Goal: Information Seeking & Learning: Learn about a topic

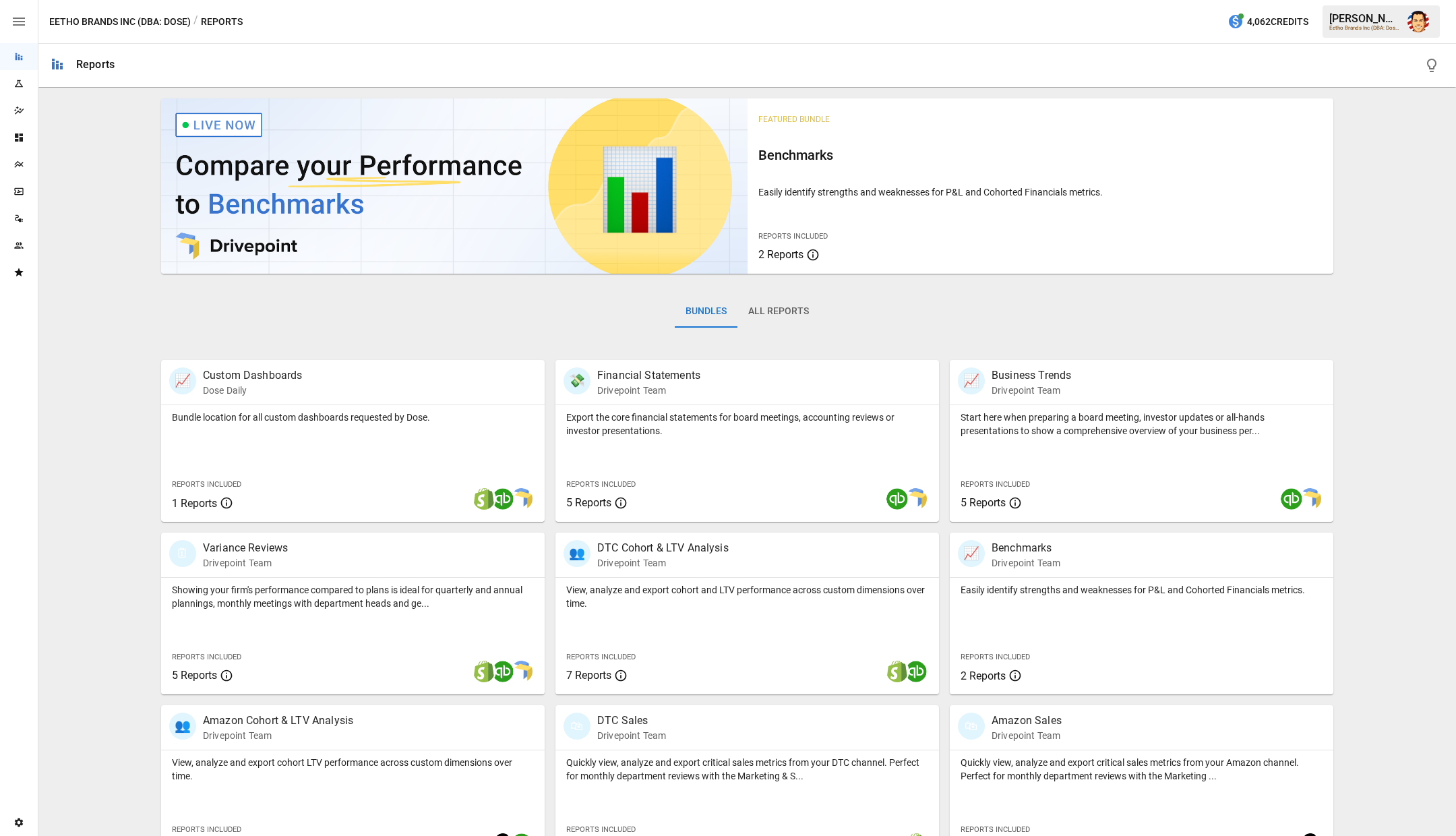
click at [1076, 283] on div "Featured Bundle Benchmarks Easily identify strengths and weaknesses for P&L and…" at bounding box center [748, 189] width 1172 height 191
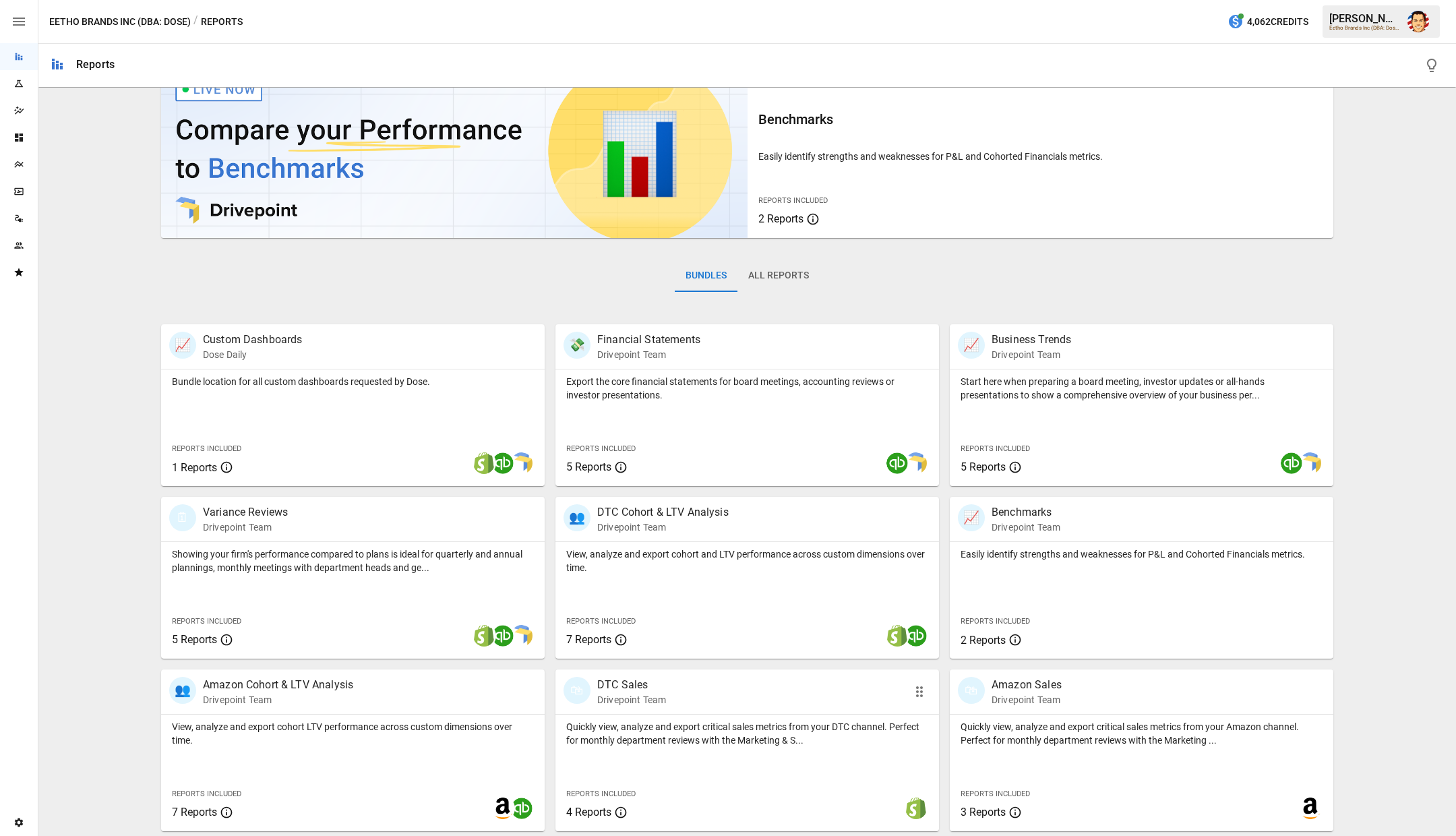
click at [719, 678] on div "🛍 DTC Sales Drivepoint Team" at bounding box center [717, 691] width 306 height 30
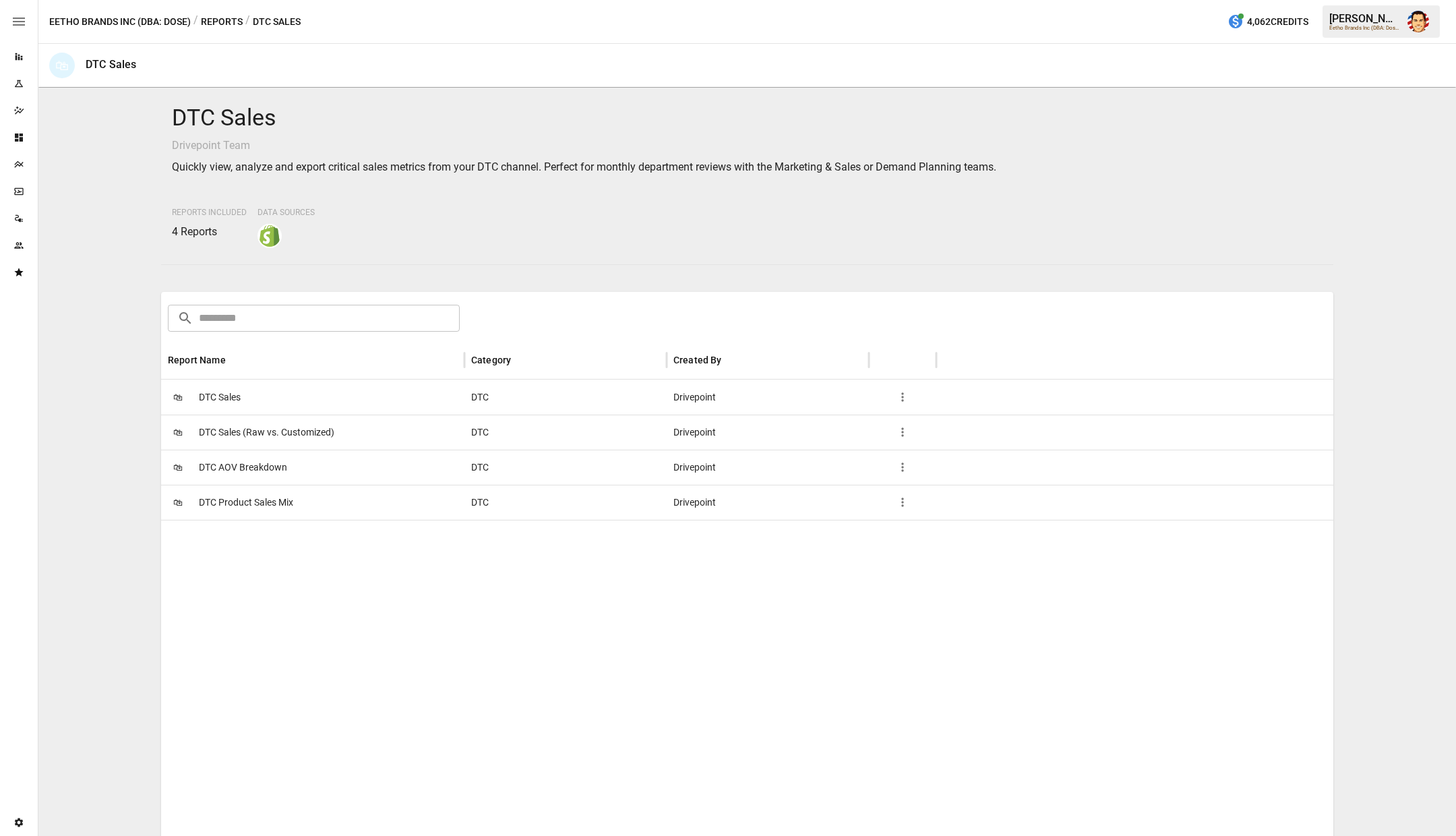
click at [243, 464] on span "DTC AOV Breakdown" at bounding box center [243, 467] width 88 height 34
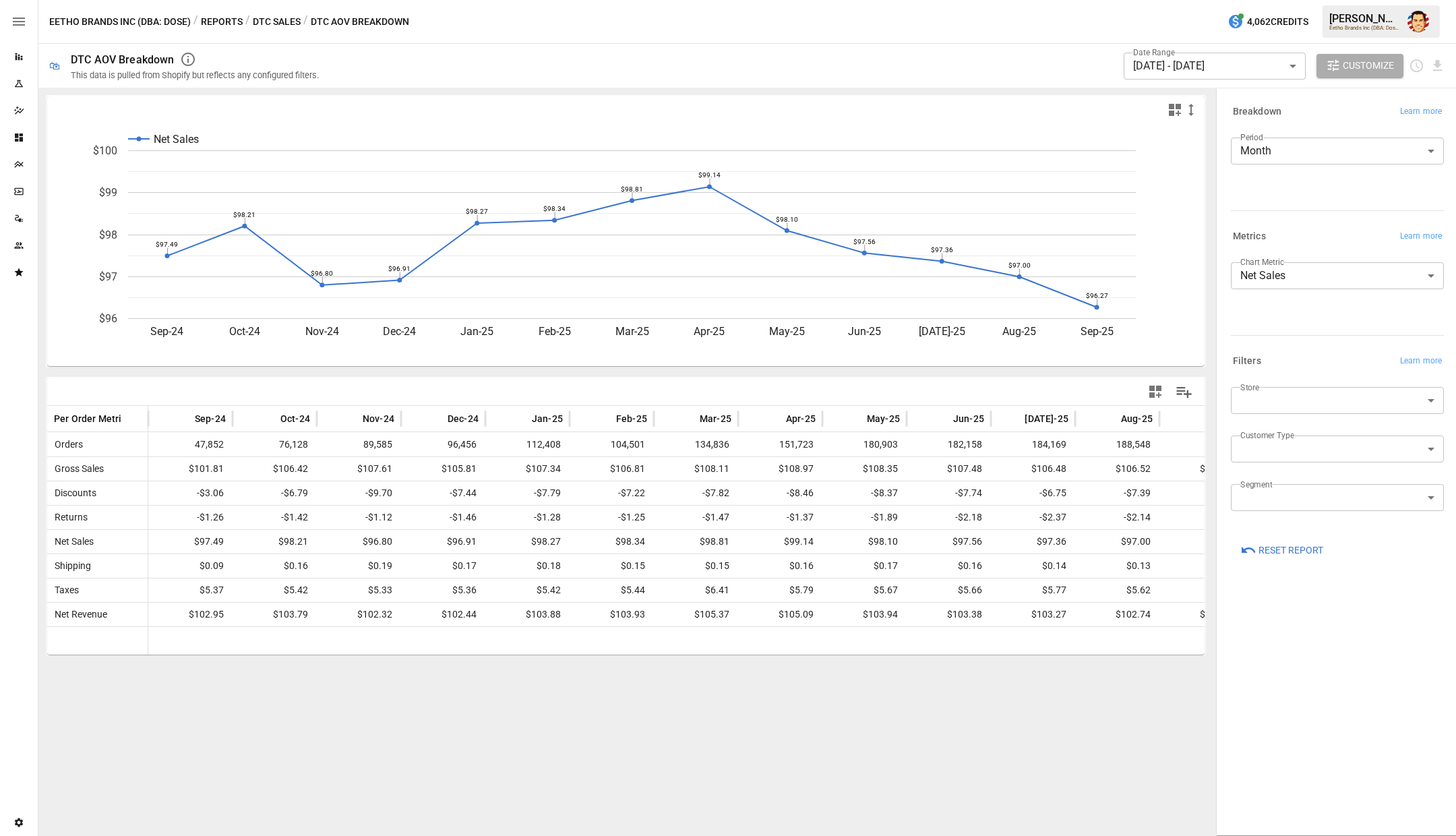
click at [417, 744] on div "Net Sales Sep-24 Oct-24 Nov-24 Dec-24 Jan-25 Feb-25 Mar-25 Apr-25 May-25 Jun-25…" at bounding box center [626, 462] width 1175 height 748
click at [445, 41] on div "Eetho Brands Inc (DBA: Dose) / Reports / DTC Sales / DTC AOV Breakdown 4,062 Cr…" at bounding box center [747, 21] width 1418 height 43
click at [228, 23] on button "Reports" at bounding box center [222, 22] width 42 height 17
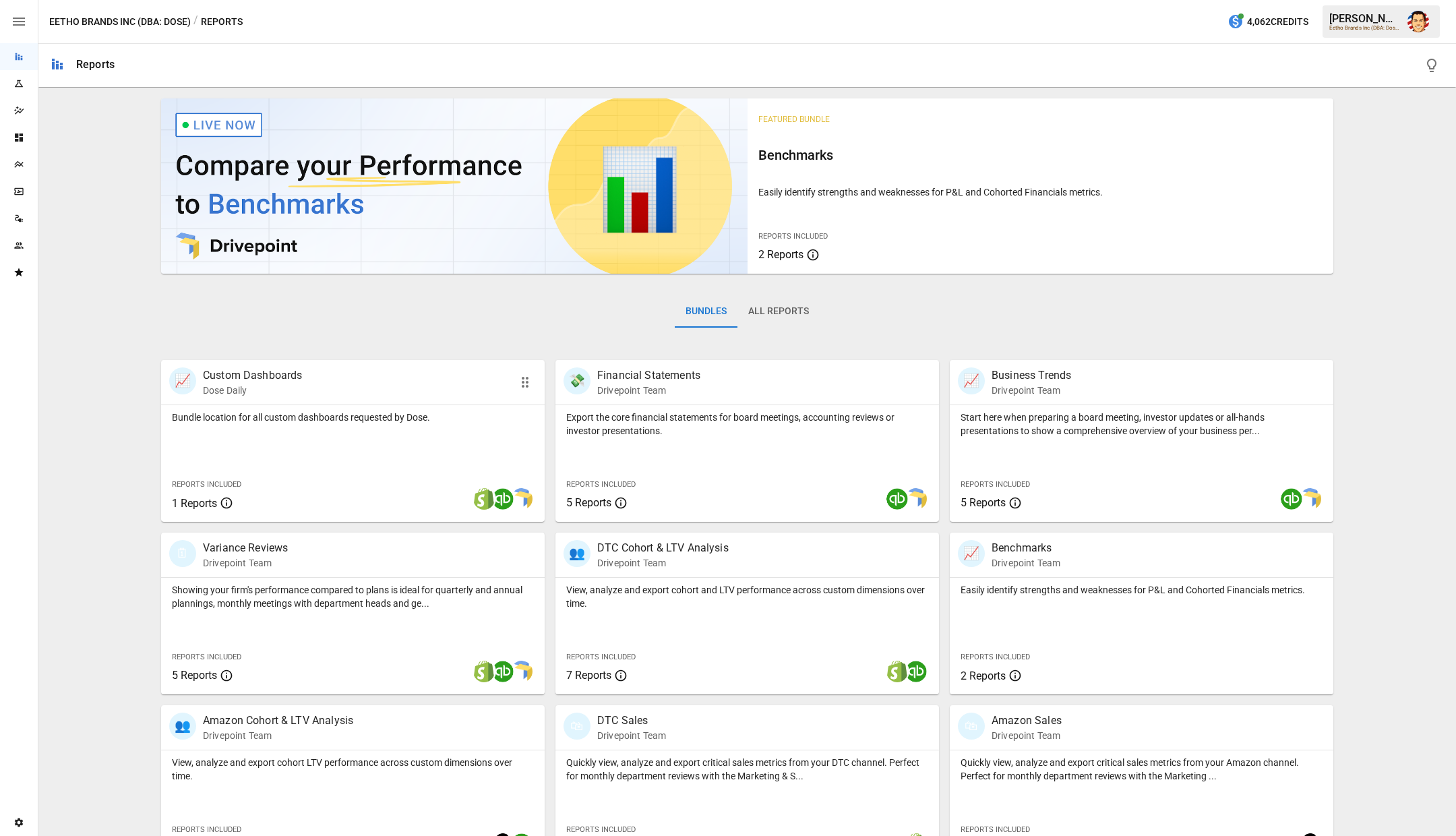
click at [148, 387] on div "Featured Bundle Benchmarks Easily identify strengths and weaknesses for P&L and…" at bounding box center [747, 480] width 1407 height 773
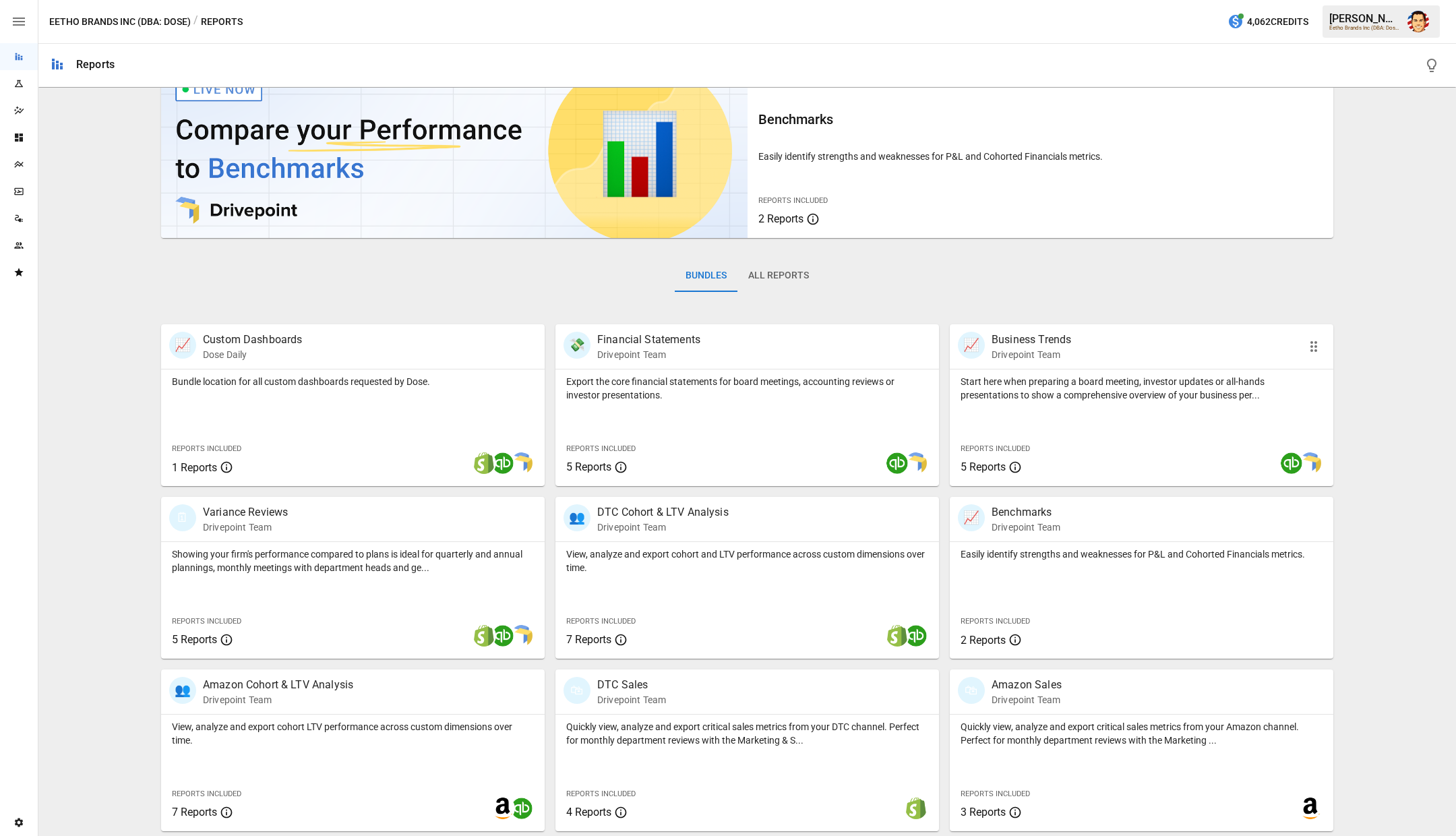
click at [1050, 425] on div "Start here when preparing a board meeting, investor updates or all-hands presen…" at bounding box center [1141, 428] width 383 height 116
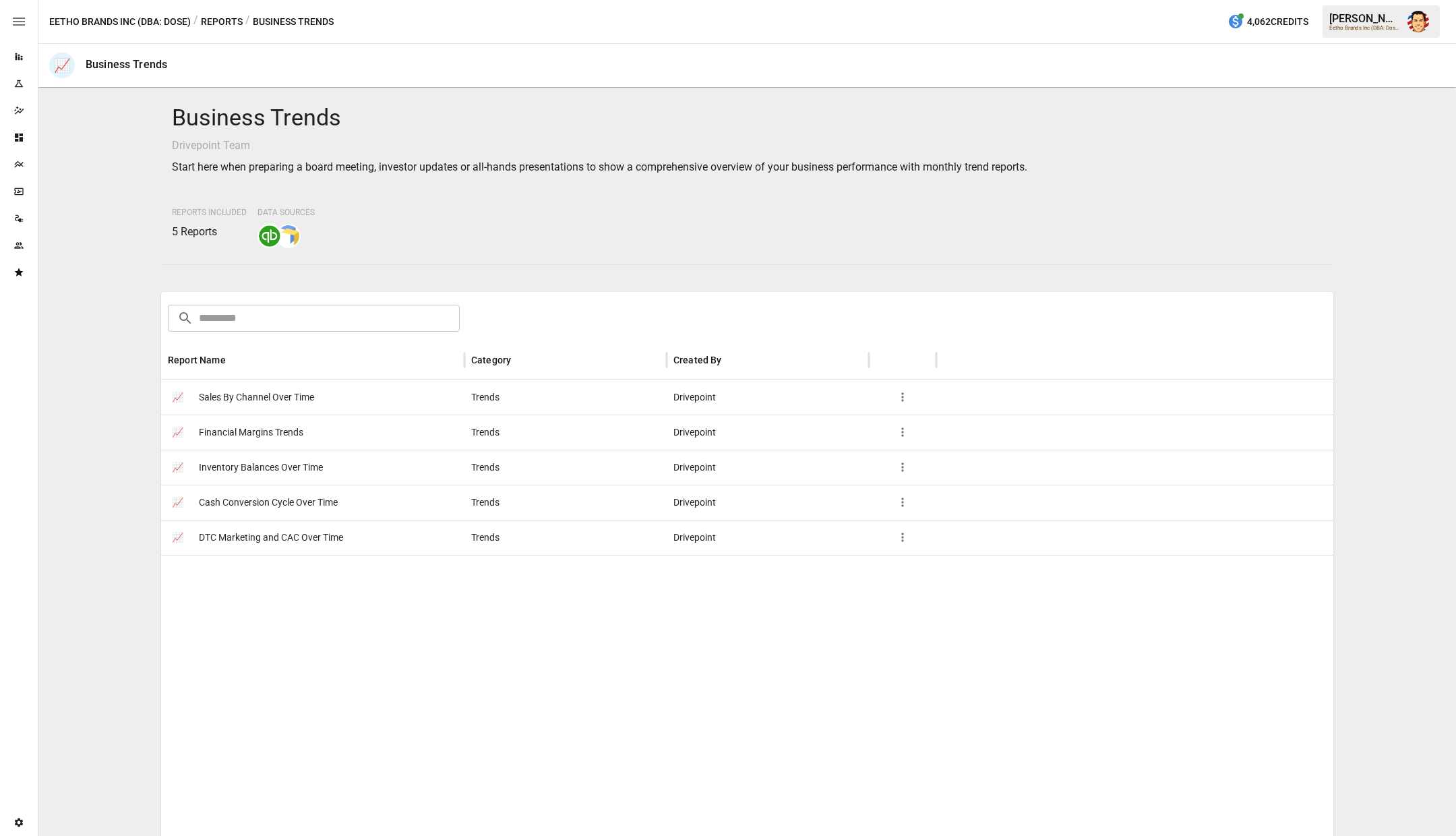
click at [218, 18] on button "Reports" at bounding box center [222, 22] width 42 height 17
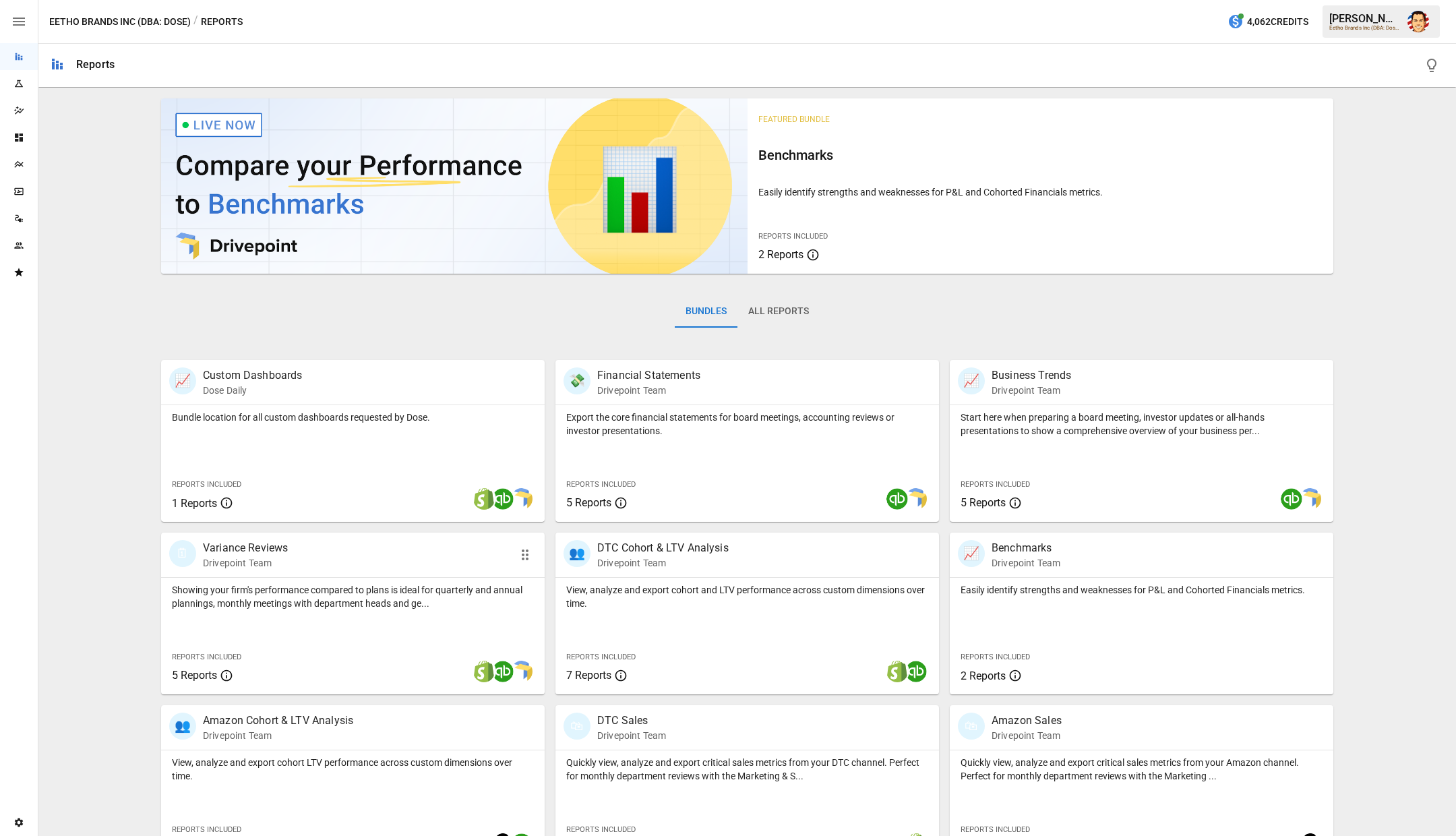
scroll to position [36, 0]
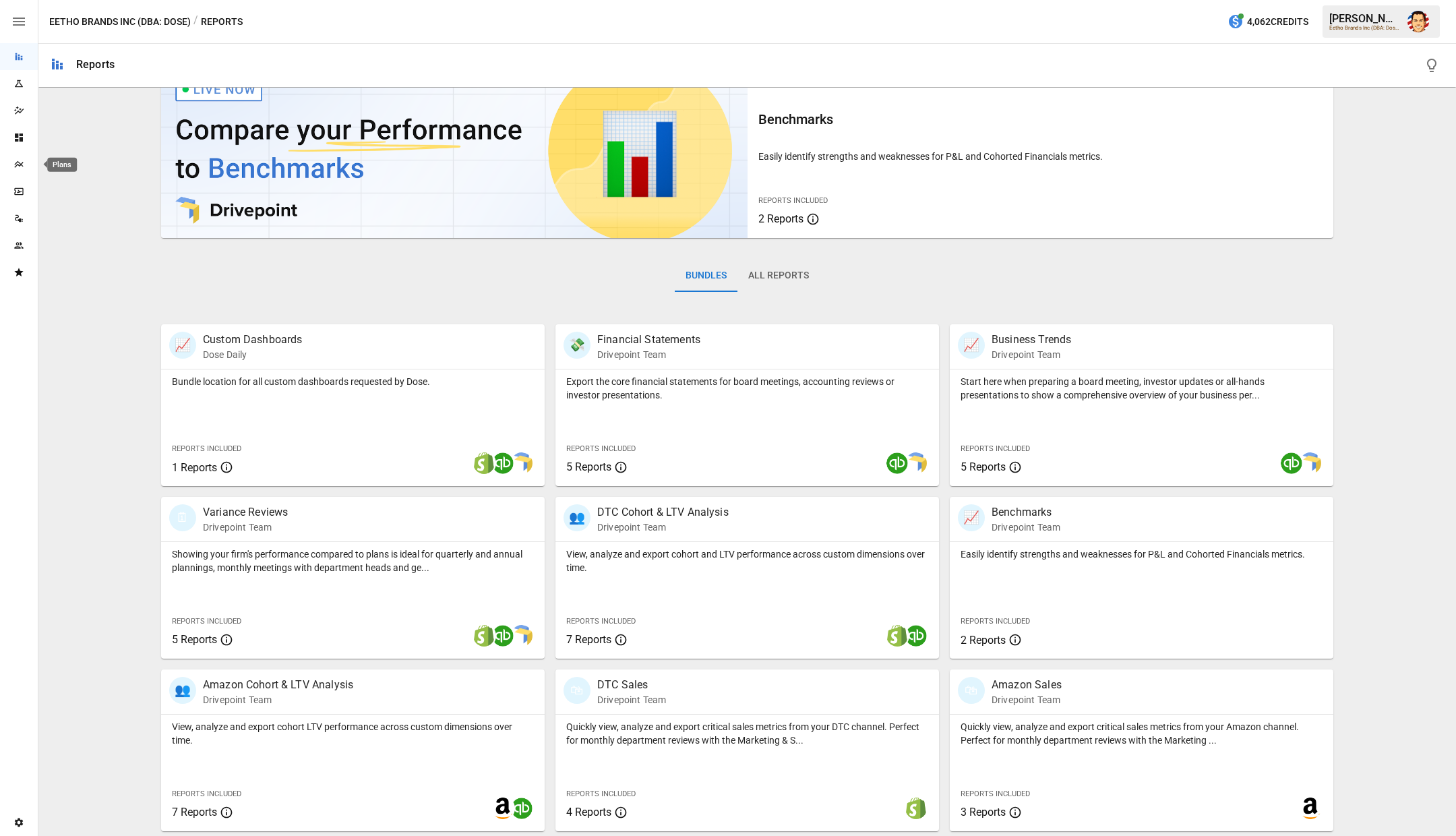
click at [19, 167] on icon "Plans" at bounding box center [19, 164] width 11 height 11
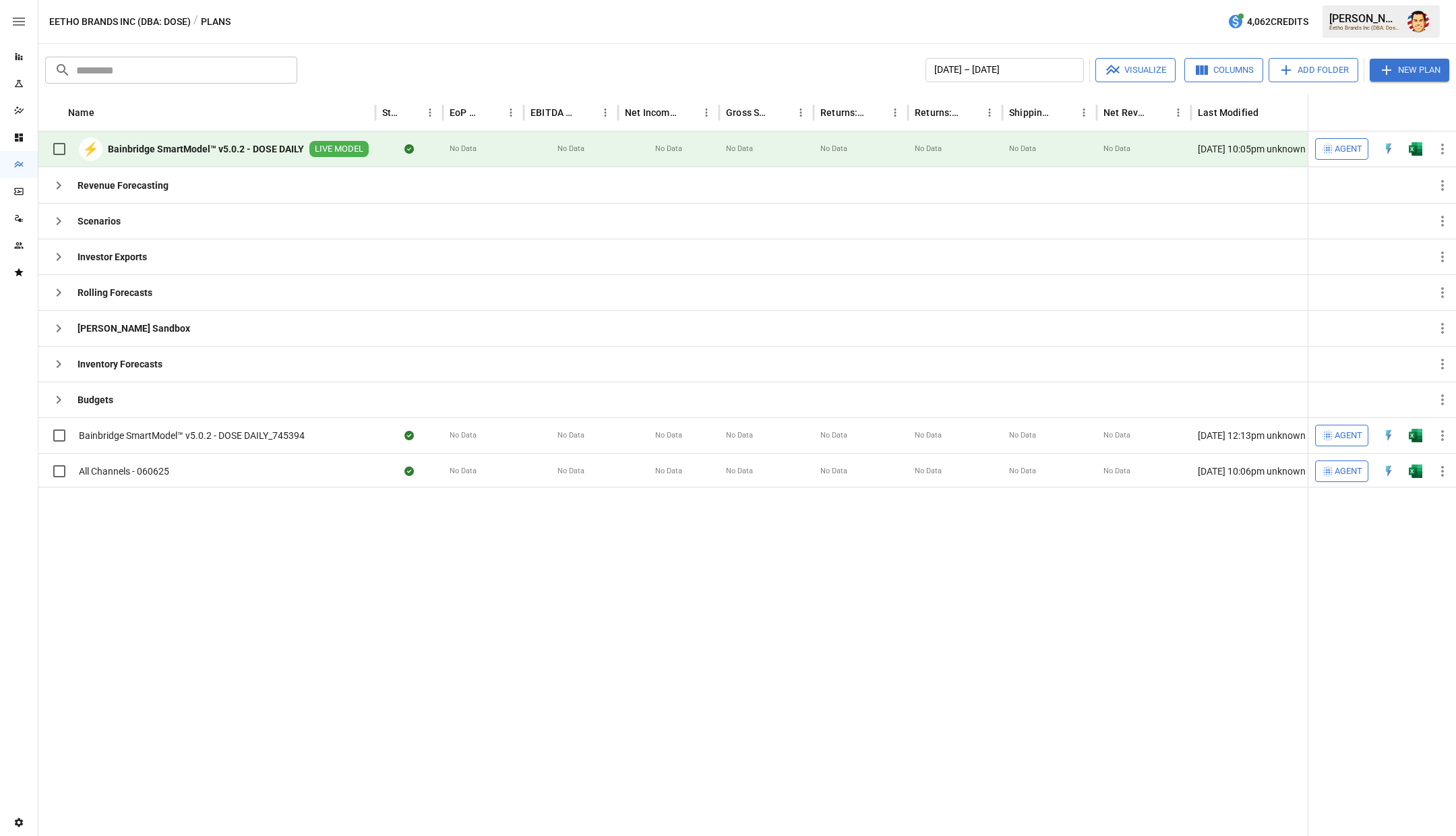
click at [197, 142] on b "Bainbridge SmartModel™ v5.0.2 - DOSE DAILY" at bounding box center [206, 149] width 196 height 14
click at [1332, 142] on icon "button" at bounding box center [1328, 149] width 14 height 14
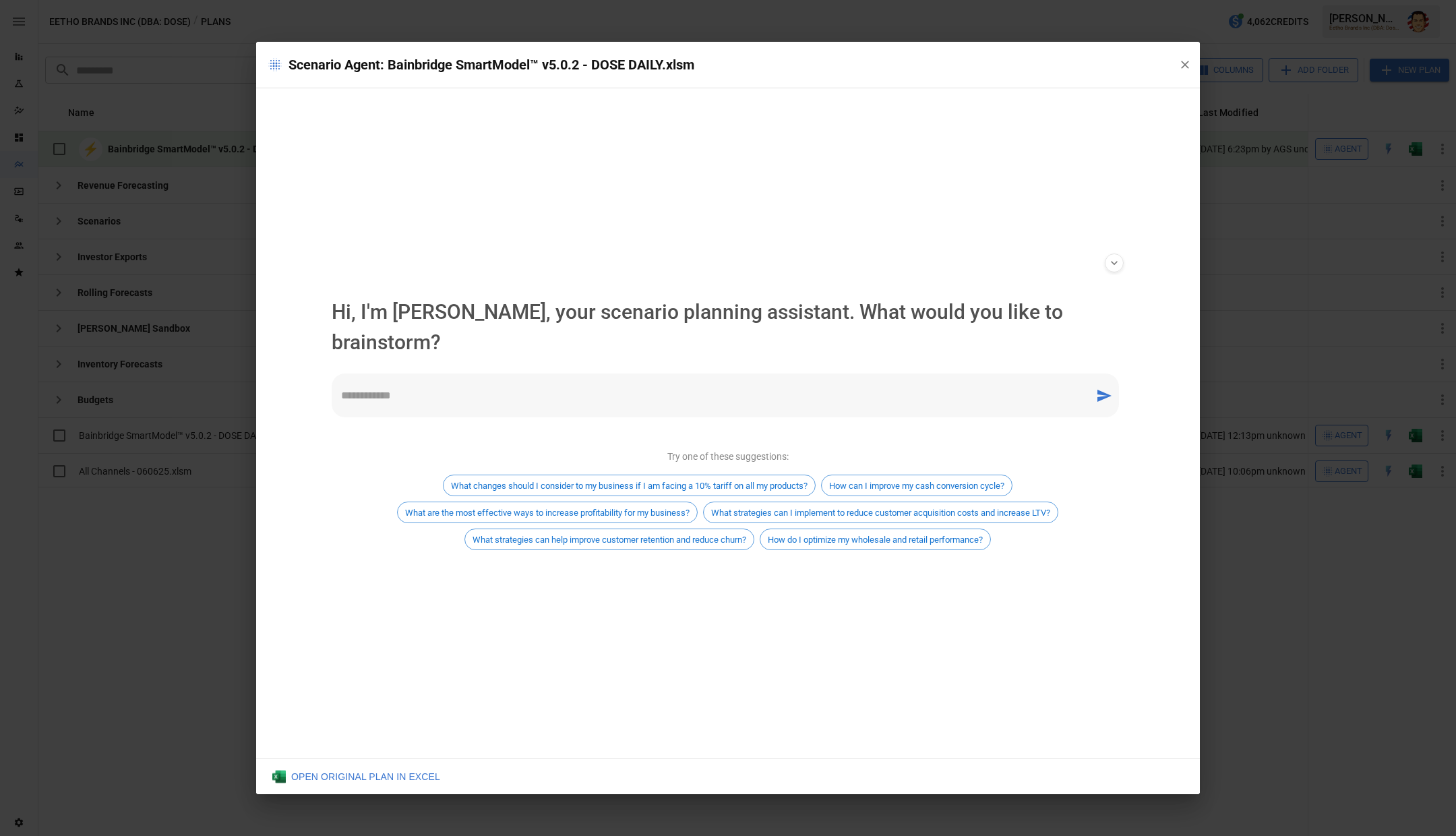
click at [1186, 60] on icon "button" at bounding box center [1185, 65] width 14 height 14
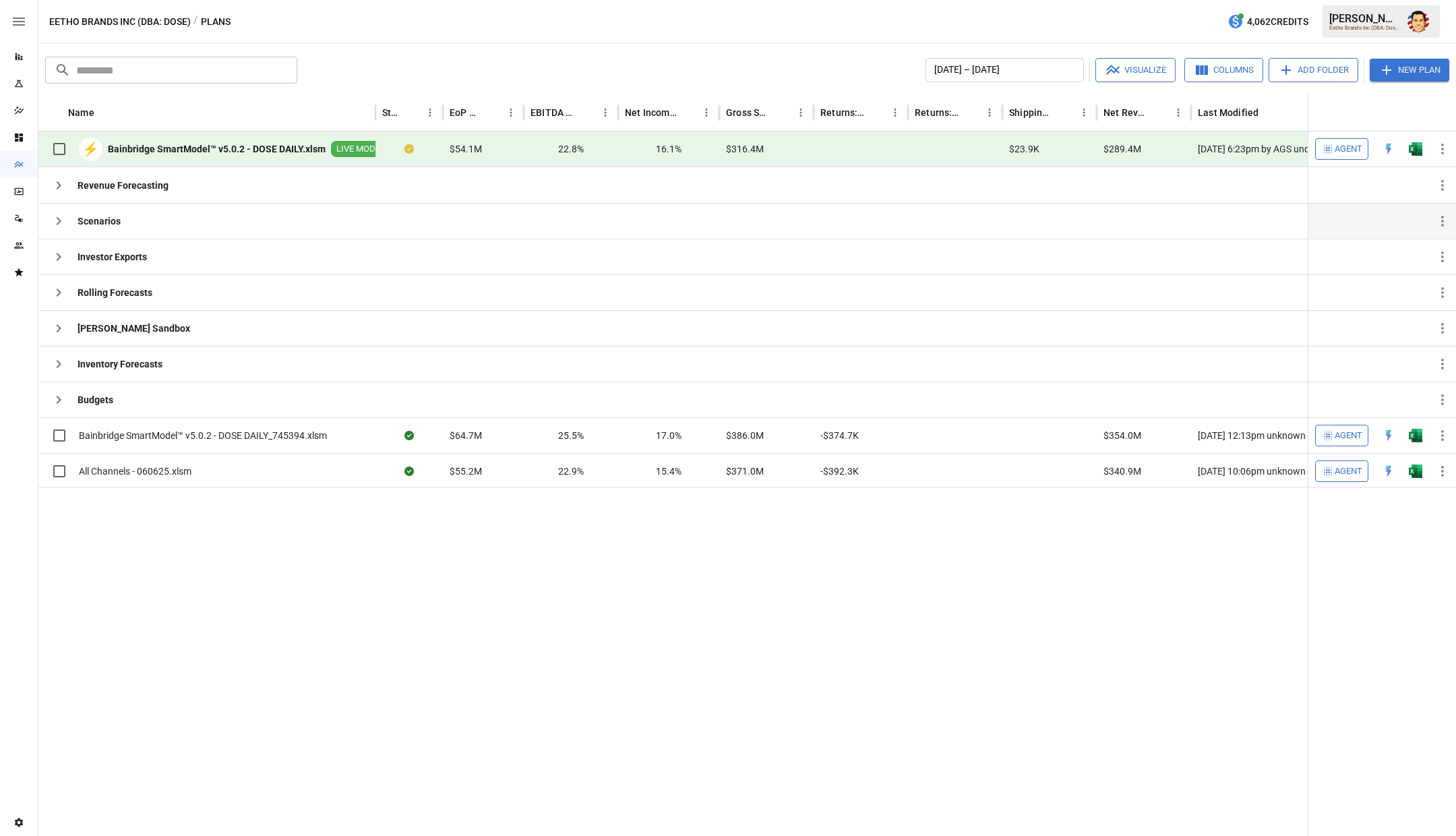
click at [59, 224] on icon "button" at bounding box center [58, 220] width 16 height 16
drag, startPoint x: 815, startPoint y: 101, endPoint x: 806, endPoint y: 101, distance: 9.0
click at [806, 101] on div "Gross Sales" at bounding box center [766, 112] width 94 height 37
click at [1426, 27] on img "Austin Gardner-Smith" at bounding box center [1419, 21] width 21 height 21
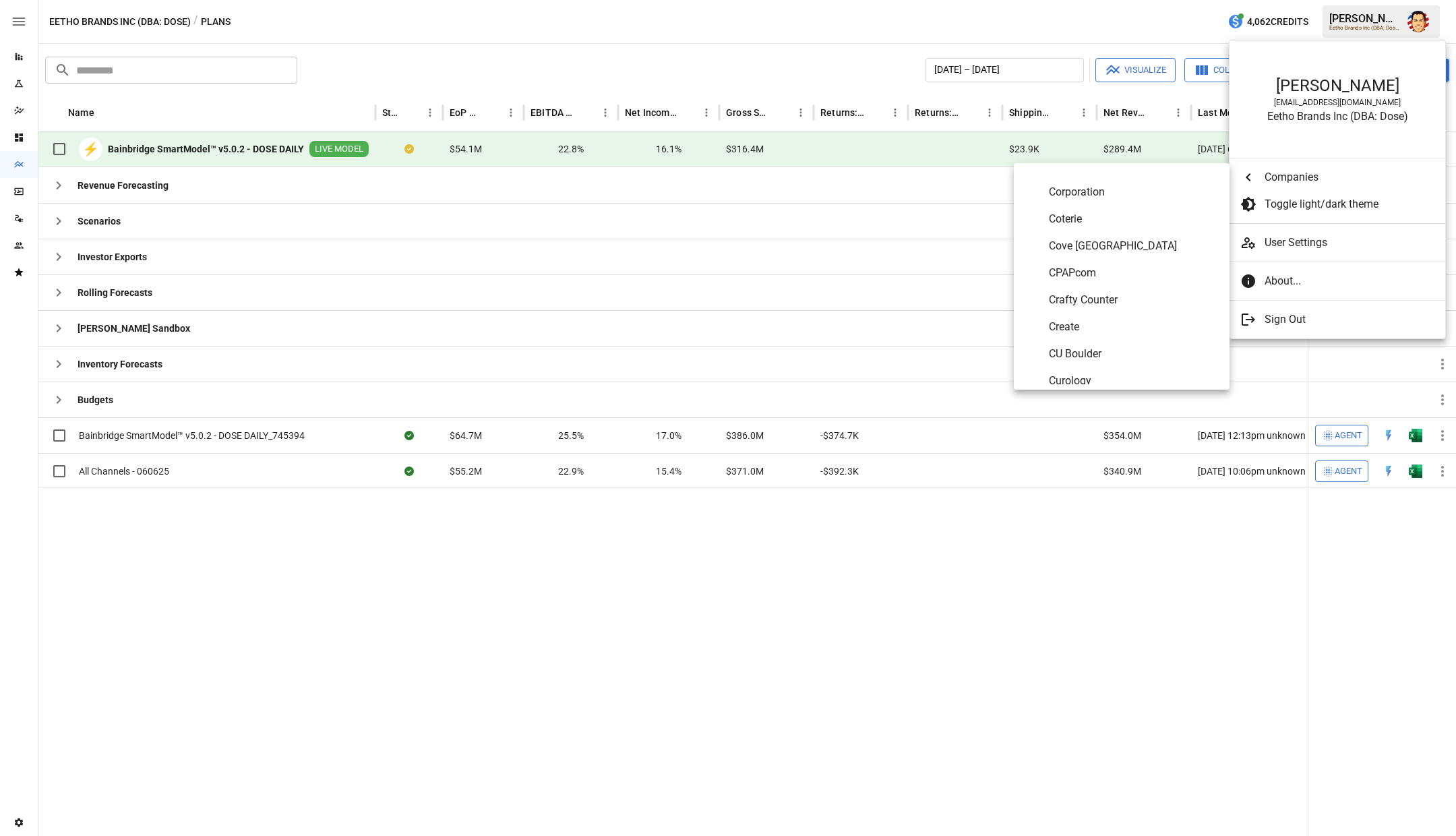
scroll to position [1480, 0]
drag, startPoint x: 1067, startPoint y: 251, endPoint x: 1068, endPoint y: 264, distance: 13.0
click at [1068, 264] on div "The Absorption Company [PERSON_NAME]'s Ice Cream AlexFlokTest Alloy Aloha Alps …" at bounding box center [1122, 276] width 216 height 216
click at [1068, 265] on span "CPAPcom" at bounding box center [1134, 265] width 170 height 16
